Goal: Find contact information: Find contact information

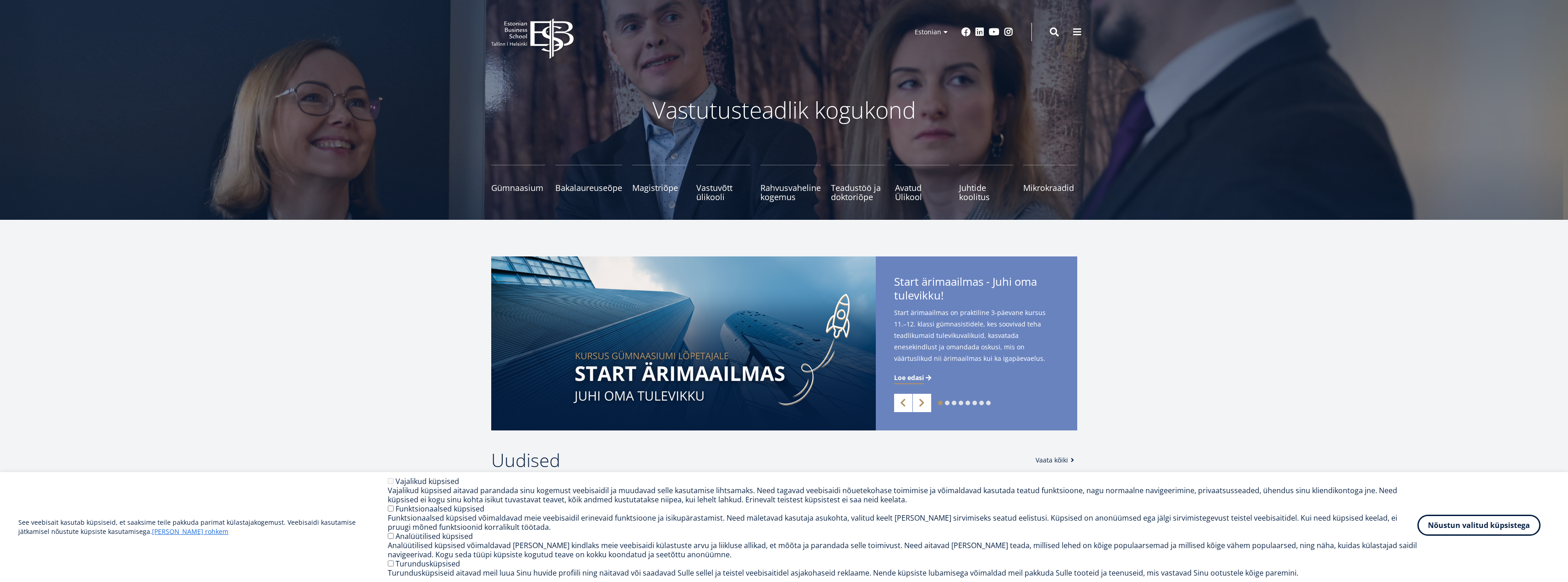
click at [1468, 524] on button "Nõustun valitud küpsistega" at bounding box center [1479, 525] width 123 height 21
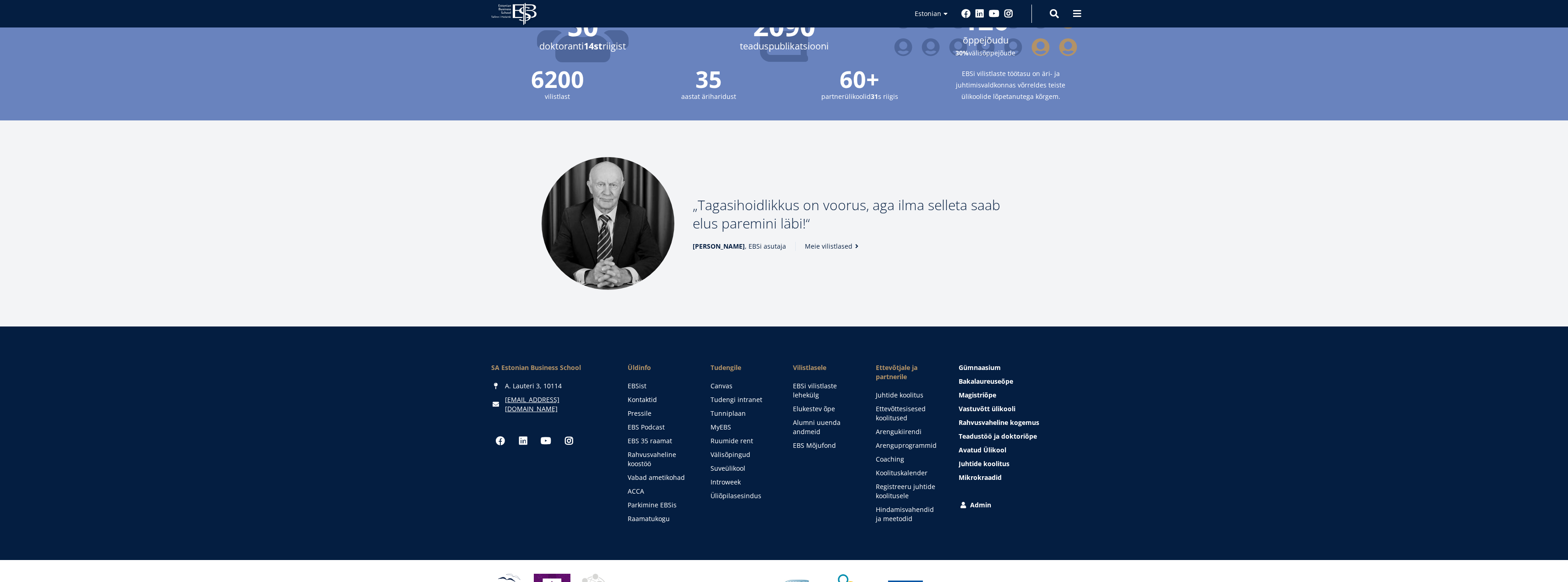
scroll to position [1098, 0]
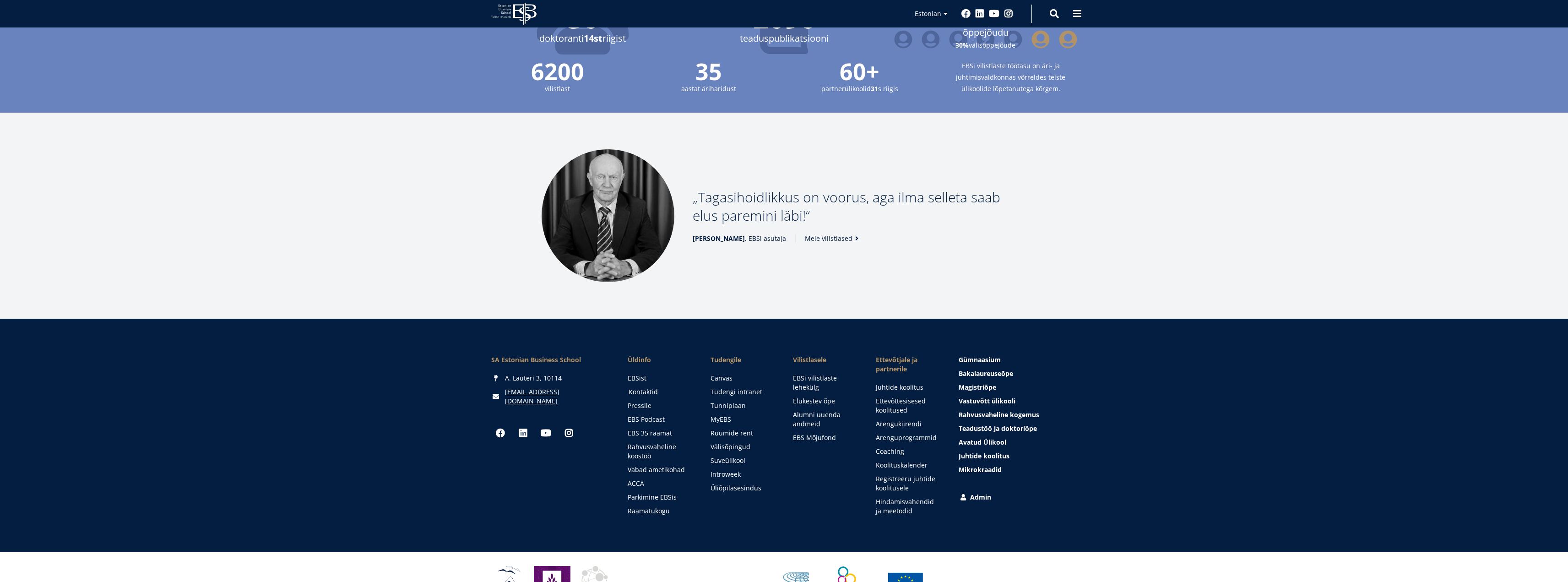
click at [640, 387] on link "Kontaktid" at bounding box center [661, 391] width 65 height 9
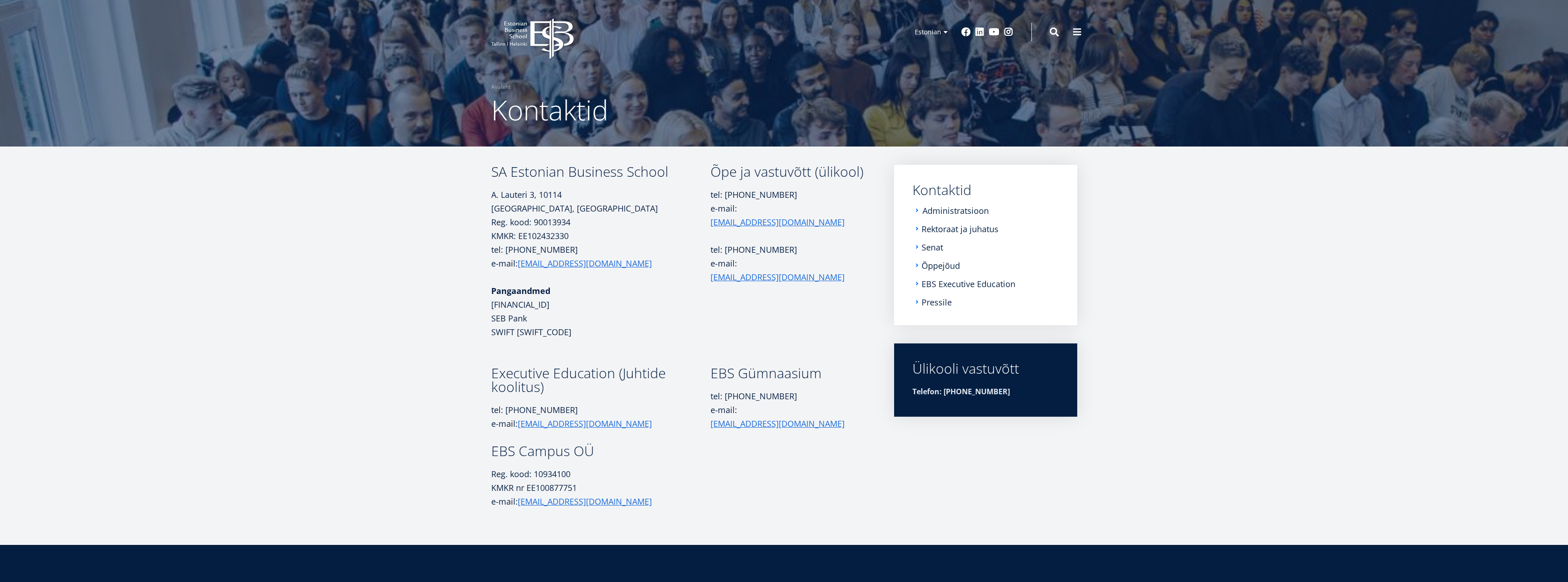
click at [958, 207] on link "Administratsioon" at bounding box center [956, 210] width 66 height 9
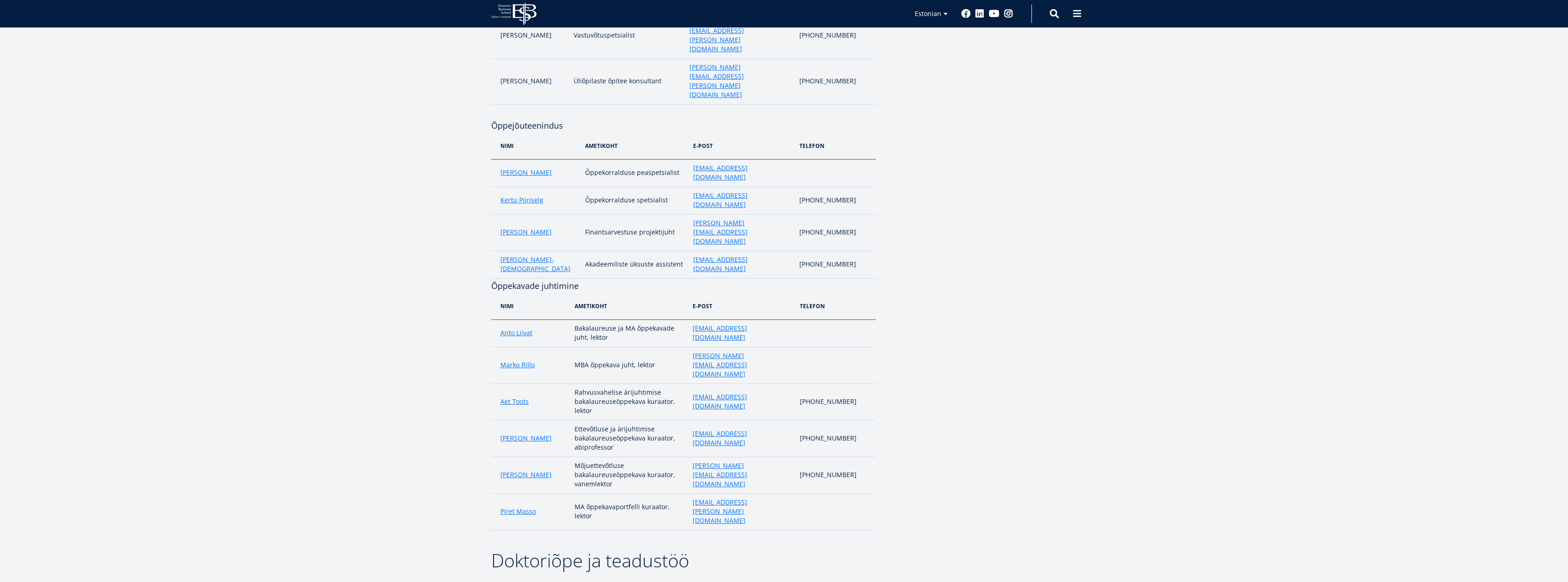
scroll to position [412, 0]
